Goal: Task Accomplishment & Management: Use online tool/utility

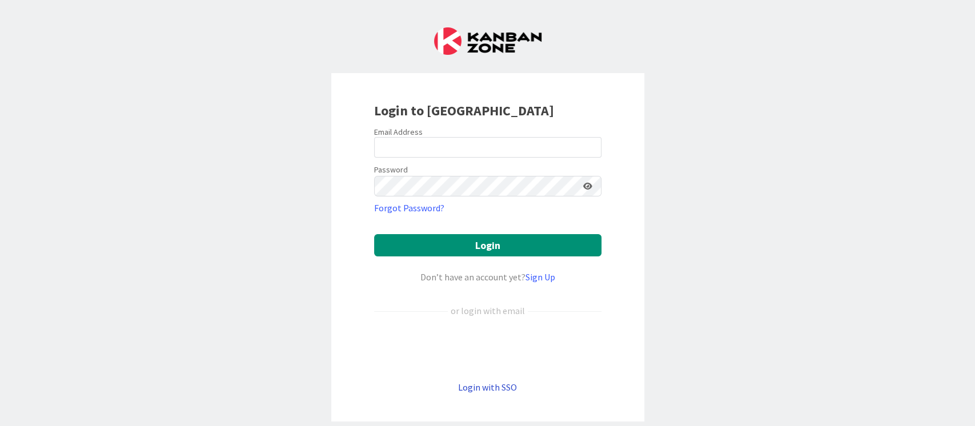
click at [465, 319] on link "Login with SSO" at bounding box center [487, 387] width 59 height 11
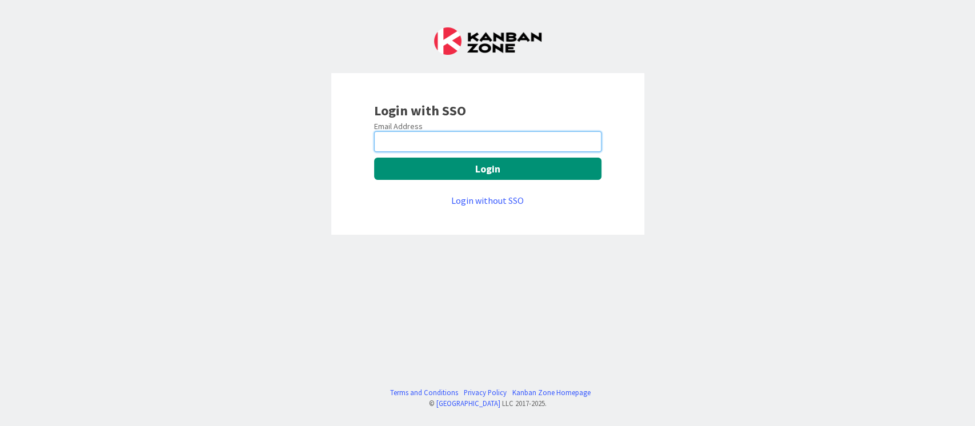
click at [407, 133] on input "email" at bounding box center [487, 141] width 227 height 21
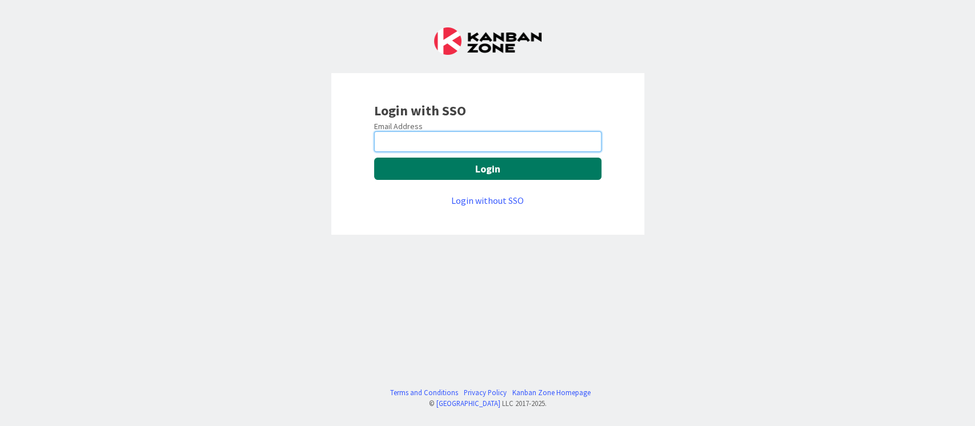
type input "[EMAIL_ADDRESS][PERSON_NAME][DOMAIN_NAME]"
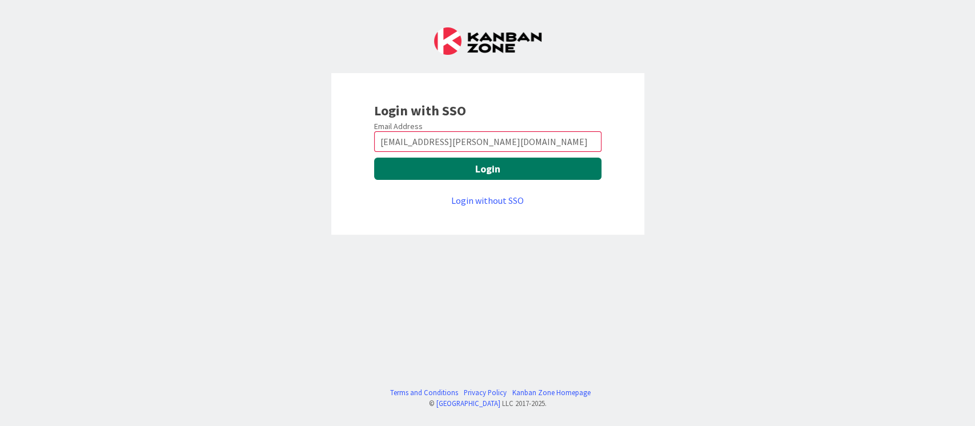
click at [429, 162] on button "Login" at bounding box center [487, 169] width 227 height 22
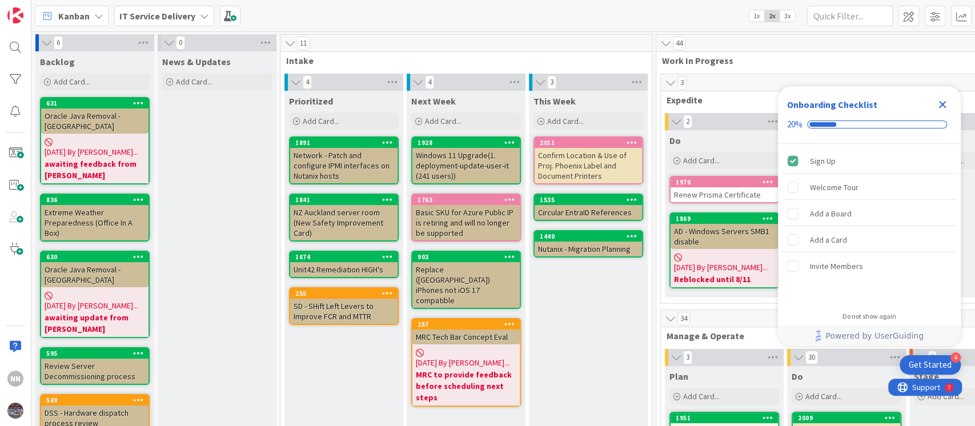
click at [941, 105] on icon "Close Checklist" at bounding box center [942, 104] width 7 height 7
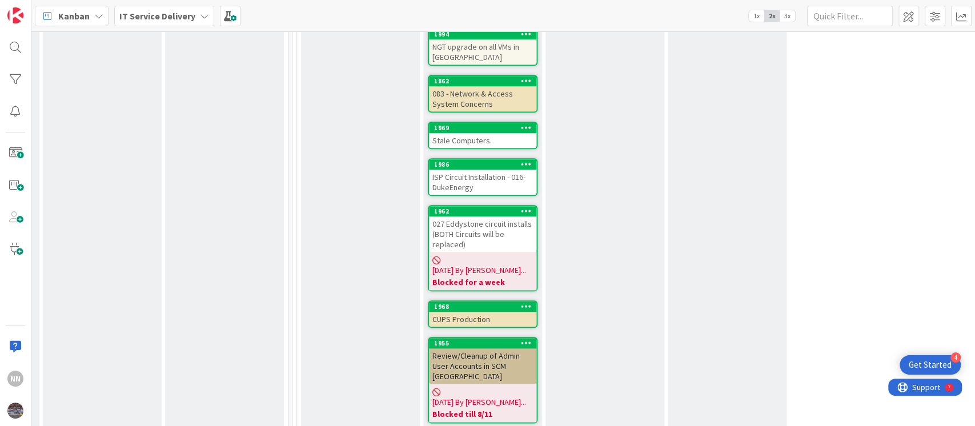
scroll to position [745, 364]
